Goal: Navigation & Orientation: Find specific page/section

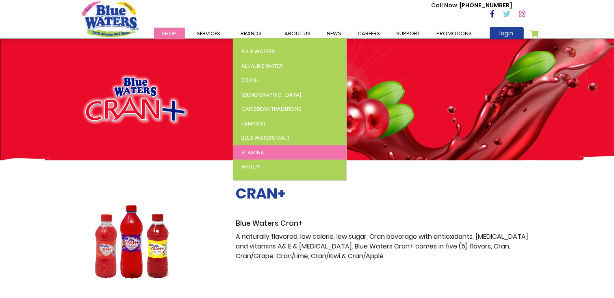
click at [254, 155] on span "Stamina" at bounding box center [252, 153] width 23 height 8
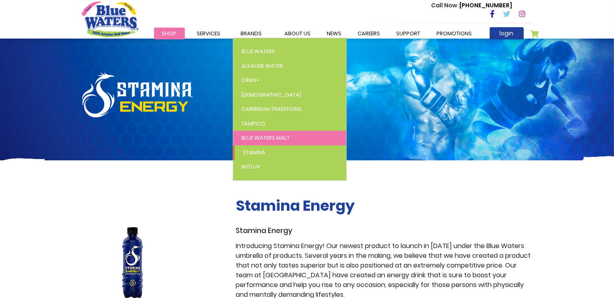
click at [262, 139] on span "Blue Waters Malt" at bounding box center [265, 138] width 48 height 8
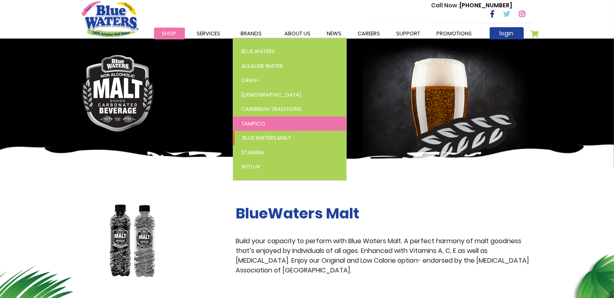
click at [255, 121] on span "Tampico" at bounding box center [253, 124] width 24 height 8
click at [255, 121] on div at bounding box center [307, 104] width 463 height 130
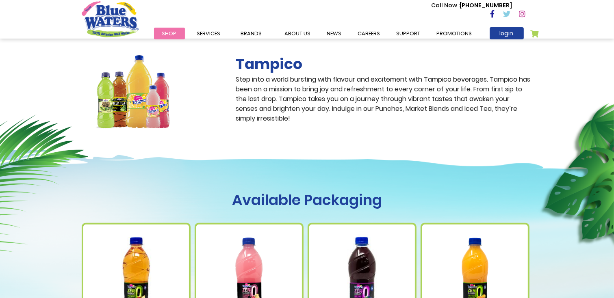
scroll to position [163, 0]
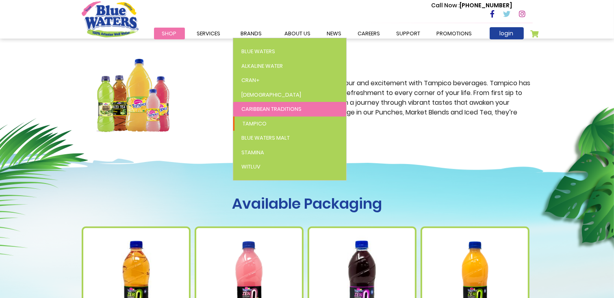
click at [257, 108] on span "Caribbean Traditions" at bounding box center [271, 109] width 60 height 8
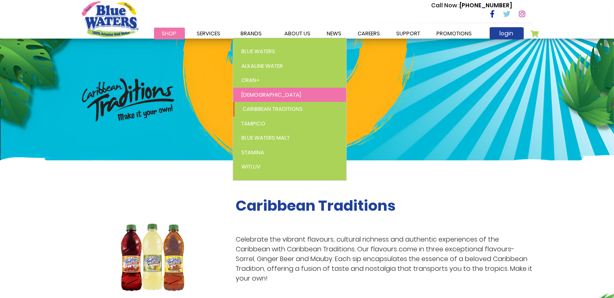
click at [255, 90] on link "[DEMOGRAPHIC_DATA]" at bounding box center [289, 95] width 113 height 15
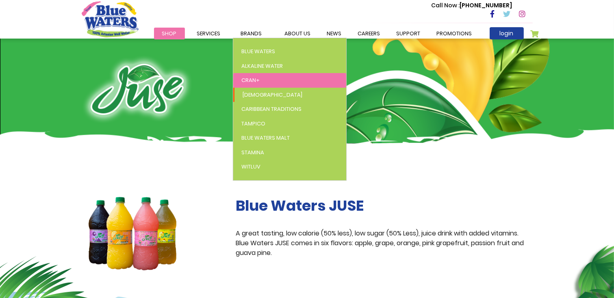
click at [255, 79] on span "Cran+" at bounding box center [250, 80] width 18 height 8
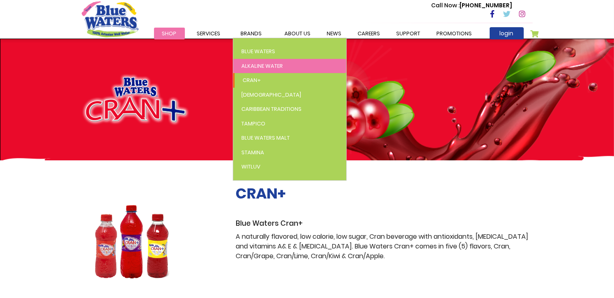
click at [243, 64] on span "Alkaline Water" at bounding box center [261, 66] width 41 height 8
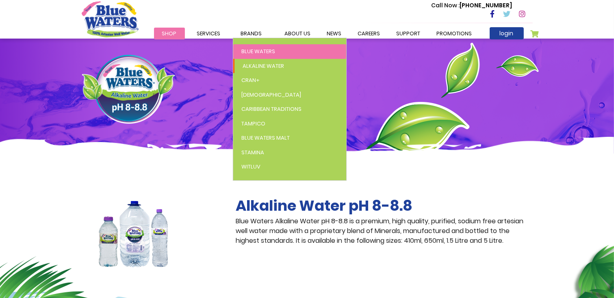
click at [253, 54] on span "Blue Waters" at bounding box center [258, 52] width 34 height 8
